Goal: Complete application form

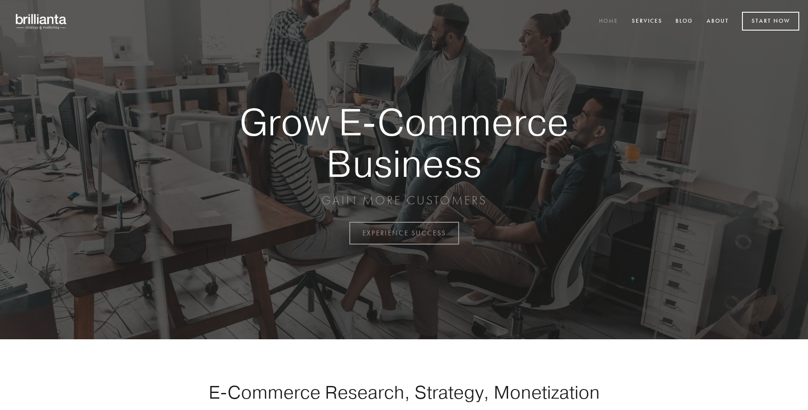
scroll to position [2291, 0]
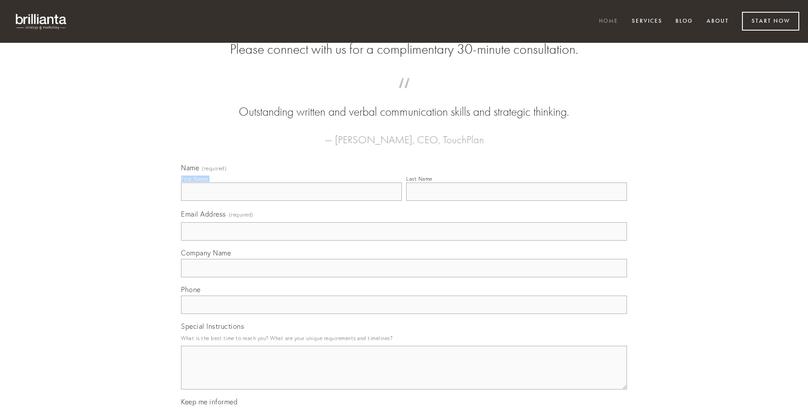
type input "[PERSON_NAME]"
click at [516, 201] on input "Last Name" at bounding box center [516, 192] width 221 height 18
type input "[PERSON_NAME]"
click at [404, 241] on input "Email Address (required)" at bounding box center [404, 231] width 446 height 18
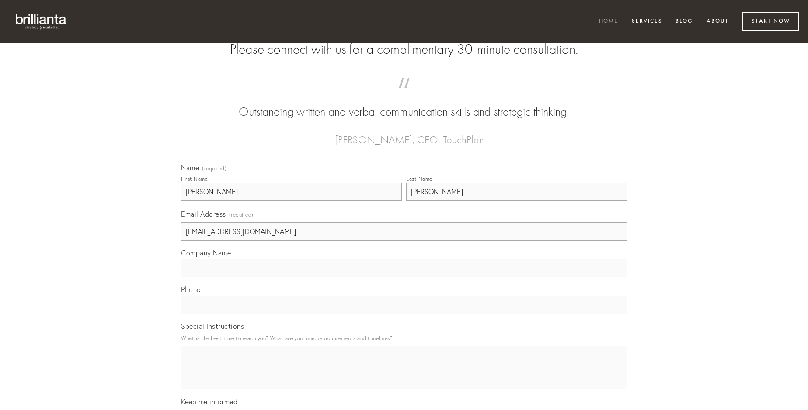
type input "[EMAIL_ADDRESS][DOMAIN_NAME]"
click at [404, 277] on input "Company Name" at bounding box center [404, 268] width 446 height 18
type input "studio"
click at [404, 314] on input "text" at bounding box center [404, 305] width 446 height 18
click at [404, 376] on textarea "Special Instructions" at bounding box center [404, 368] width 446 height 44
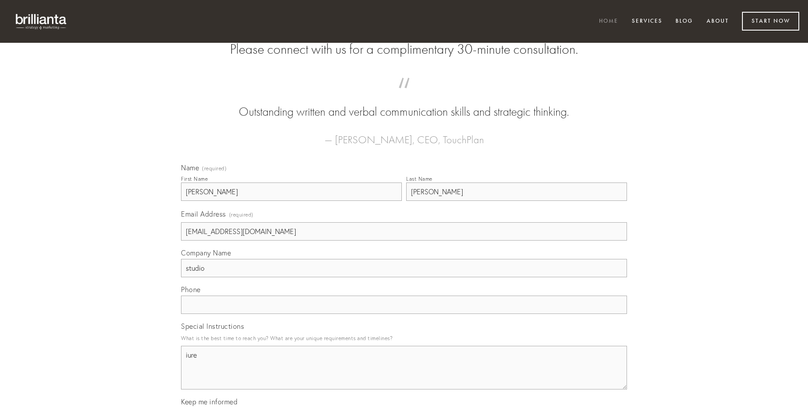
type textarea "iure"
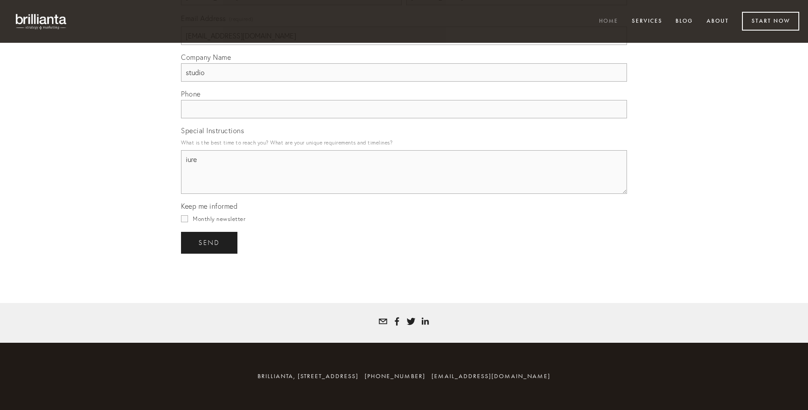
click at [210, 243] on span "send" at bounding box center [208, 243] width 21 height 8
